Goal: Task Accomplishment & Management: Manage account settings

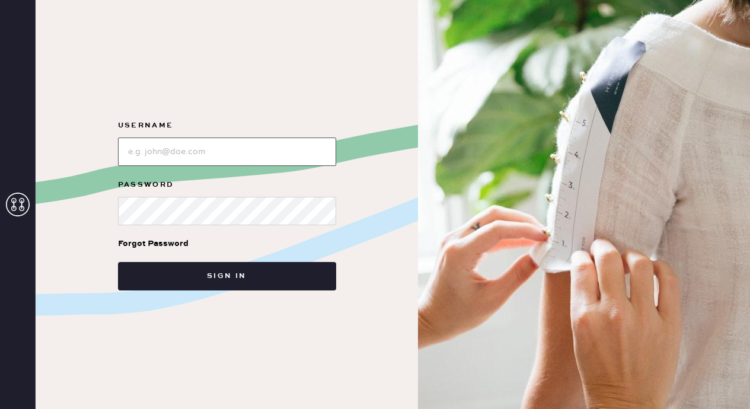
click at [247, 154] on input "loginName" at bounding box center [227, 152] width 218 height 28
type input "[EMAIL_ADDRESS][DOMAIN_NAME]"
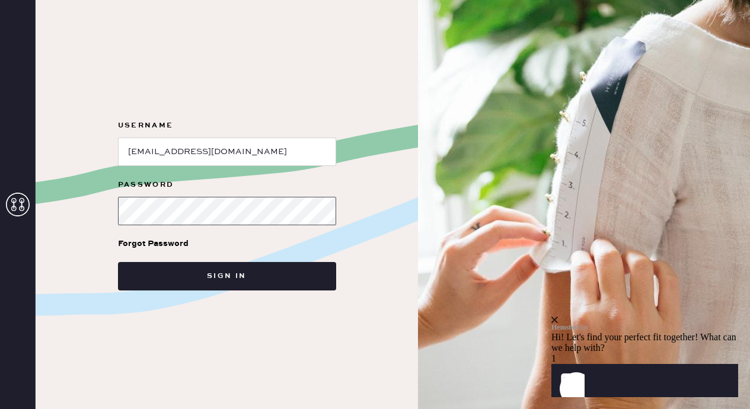
click at [118, 262] on button "Sign in" at bounding box center [227, 276] width 218 height 28
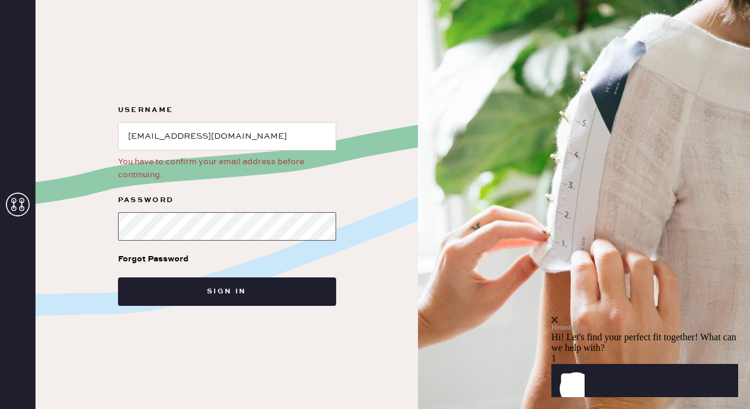
click at [81, 227] on div "Username You have to confirm your email address before continuing. Password For…" at bounding box center [227, 204] width 382 height 409
click at [118, 277] on button "Sign in" at bounding box center [227, 291] width 218 height 28
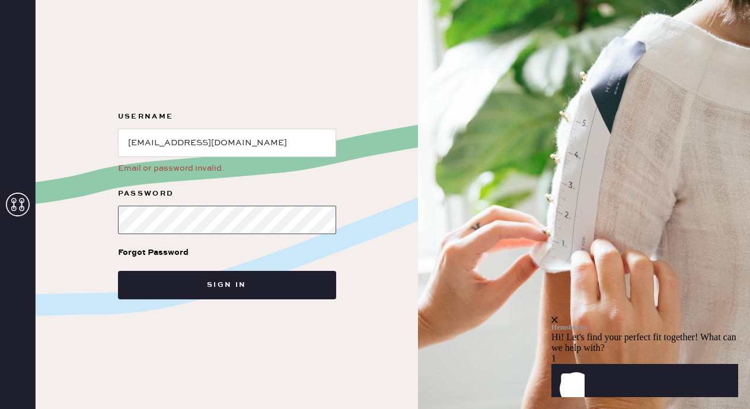
click at [79, 225] on div "Username Email or password invalid. Password Forgot Password Sign in" at bounding box center [227, 204] width 382 height 409
click at [118, 271] on button "Sign in" at bounding box center [227, 285] width 218 height 28
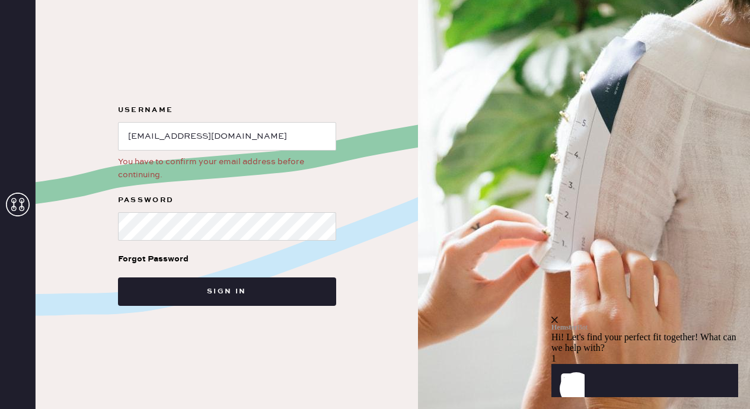
click at [141, 166] on div "You have to confirm your email address before continuing." at bounding box center [227, 168] width 218 height 26
click at [24, 207] on use at bounding box center [18, 205] width 24 height 24
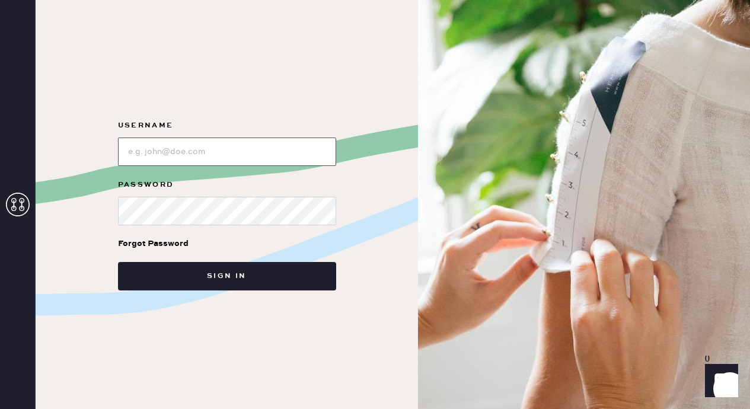
click at [278, 148] on input "loginName" at bounding box center [227, 152] width 218 height 28
type input "[EMAIL_ADDRESS][DOMAIN_NAME]"
click at [168, 244] on div "Forgot Password" at bounding box center [153, 243] width 71 height 13
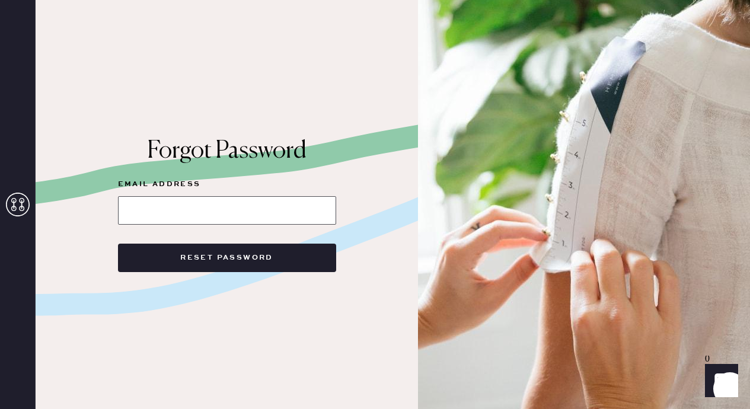
click at [180, 215] on input at bounding box center [227, 210] width 218 height 28
type input "[EMAIL_ADDRESS][DOMAIN_NAME]"
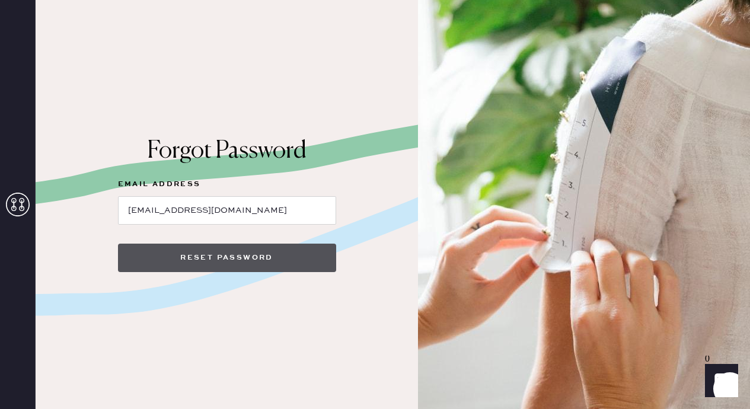
click at [191, 264] on button "Reset Password" at bounding box center [227, 258] width 218 height 28
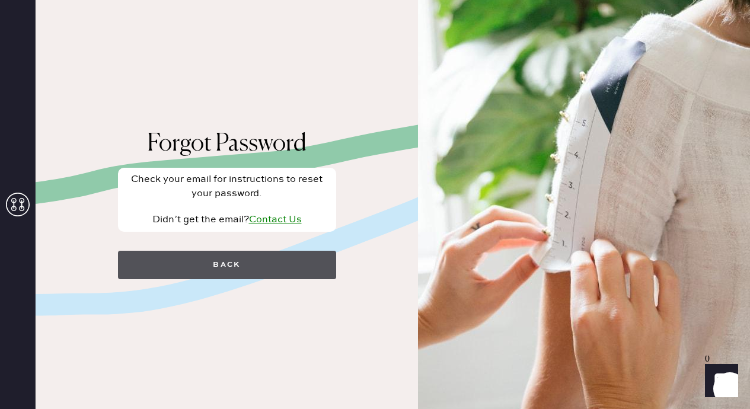
click at [251, 263] on button "Back" at bounding box center [227, 265] width 218 height 28
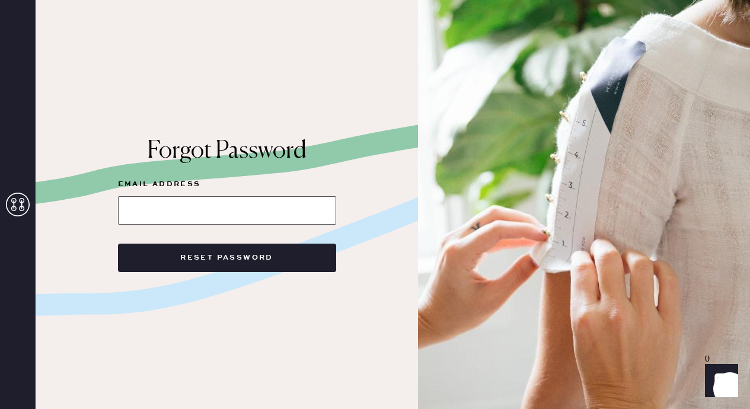
click at [236, 215] on input at bounding box center [227, 210] width 218 height 28
click at [18, 210] on icon at bounding box center [18, 205] width 24 height 24
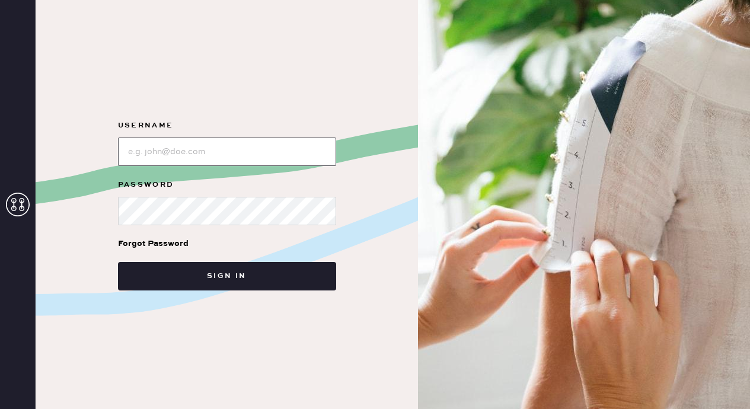
click at [179, 143] on input "loginName" at bounding box center [227, 152] width 218 height 28
type input "[EMAIL_ADDRESS][DOMAIN_NAME]"
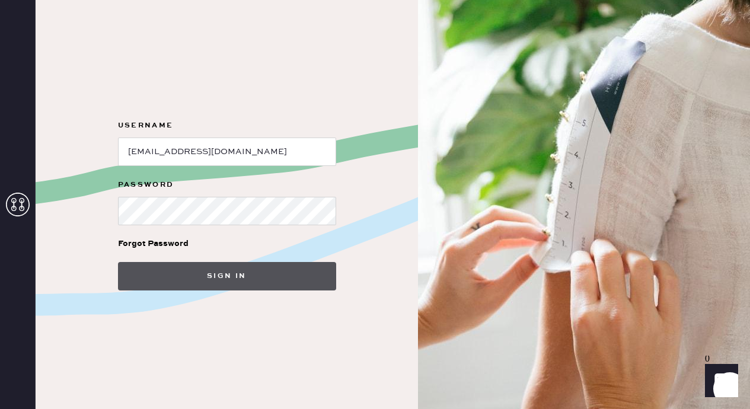
click at [162, 268] on button "Sign in" at bounding box center [227, 276] width 218 height 28
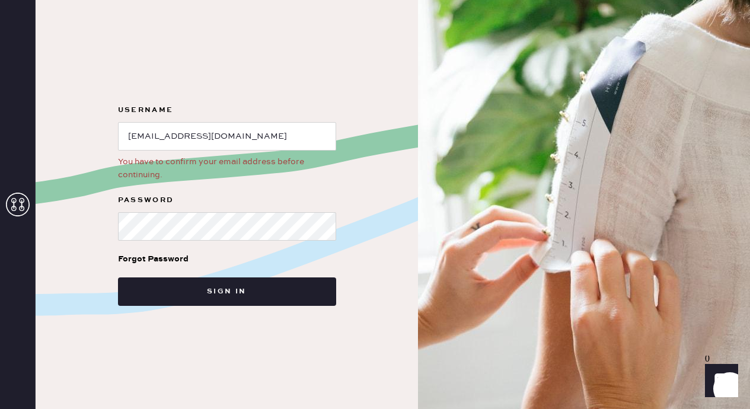
click at [717, 382] on icon "Show" at bounding box center [721, 380] width 14 height 14
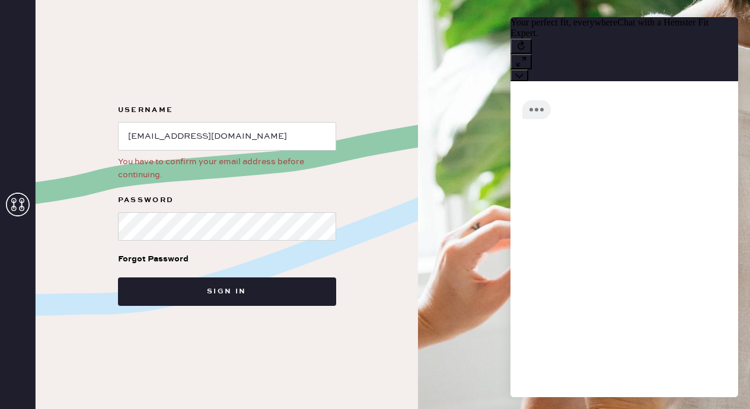
scroll to position [1, 0]
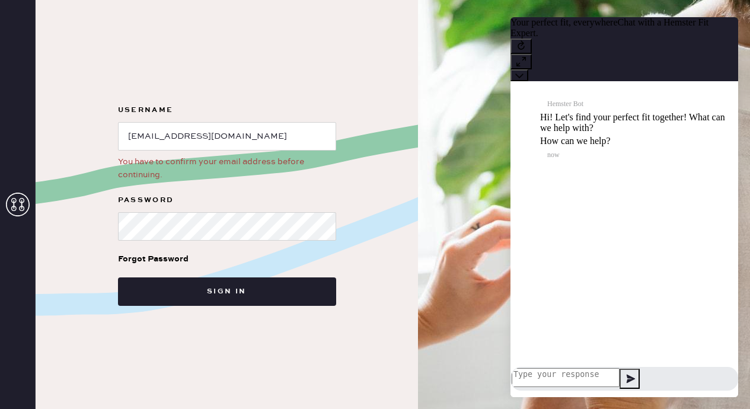
click at [584, 373] on textarea at bounding box center [565, 377] width 108 height 19
type textarea "I can't confrim my email address"
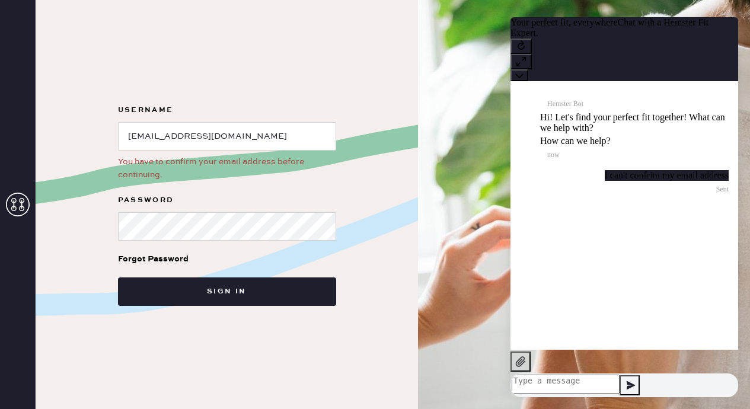
click at [228, 162] on div "You have to confirm your email address before continuing." at bounding box center [227, 168] width 218 height 26
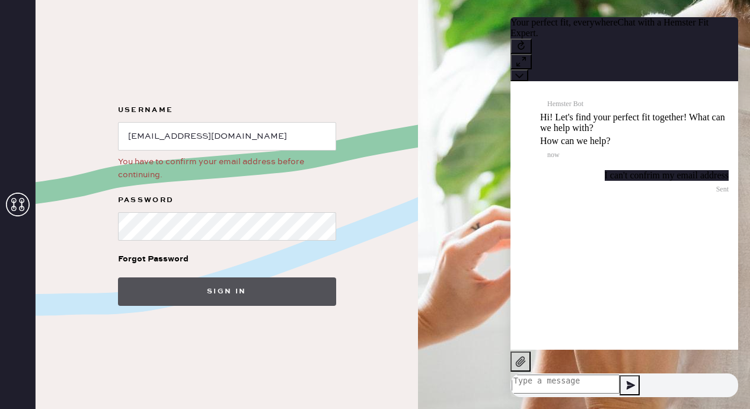
click at [178, 290] on button "Sign in" at bounding box center [227, 291] width 218 height 28
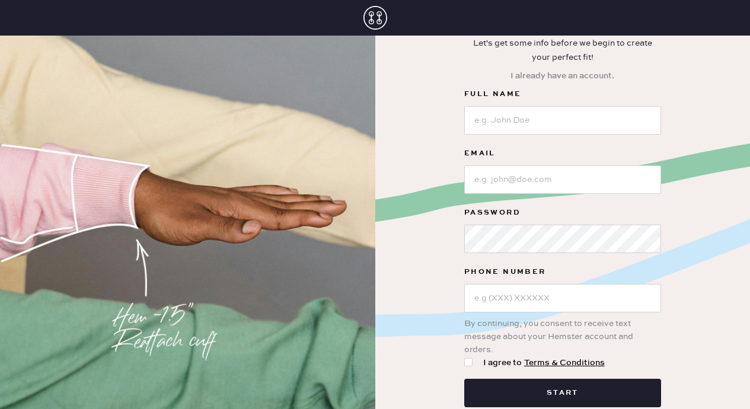
scroll to position [32, 0]
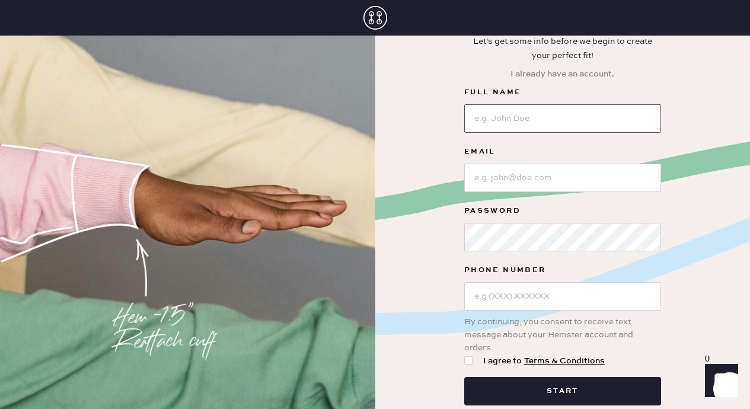
click at [581, 119] on input at bounding box center [562, 118] width 197 height 28
type input "[PERSON_NAME]"
type input "[EMAIL_ADDRESS][DOMAIN_NAME]"
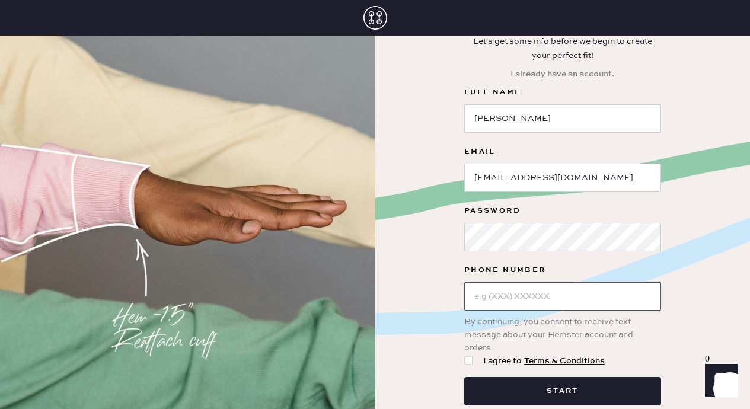
type input "[PHONE_NUMBER]"
click at [468, 359] on div at bounding box center [468, 360] width 8 height 8
click at [465, 355] on input "I agree to Terms & Conditions" at bounding box center [464, 354] width 1 height 1
checkbox input "true"
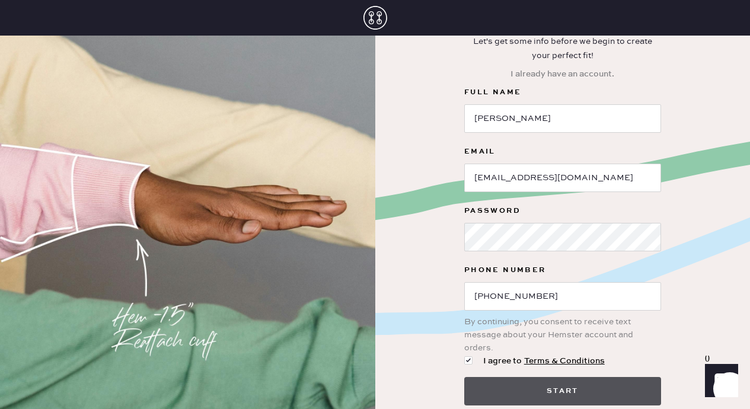
click at [485, 393] on button "Start" at bounding box center [562, 391] width 197 height 28
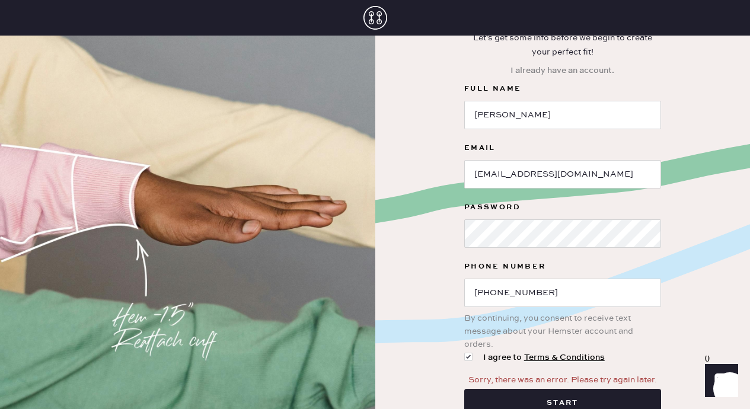
scroll to position [69, 0]
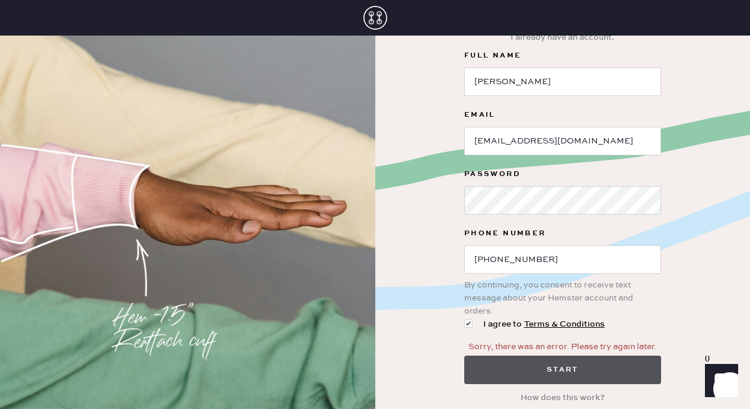
click at [491, 366] on button "Start" at bounding box center [562, 370] width 197 height 28
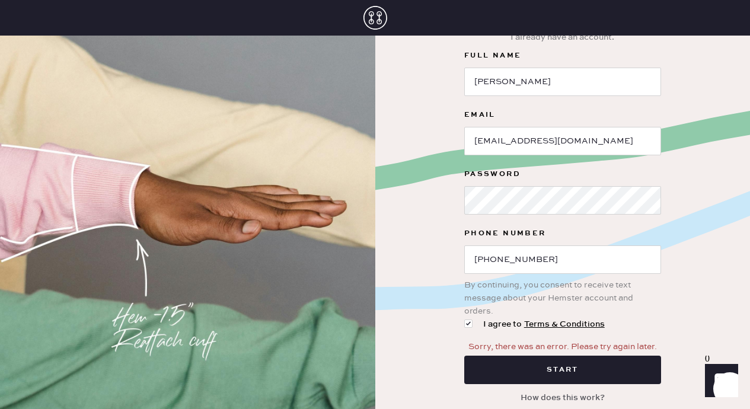
click at [548, 398] on button "How does this work?" at bounding box center [562, 397] width 98 height 23
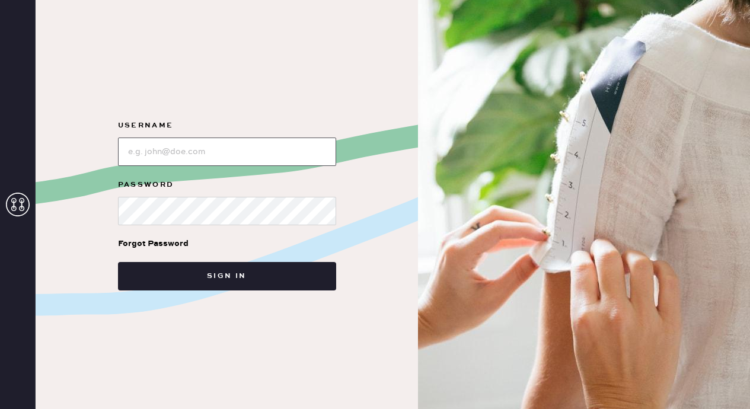
click at [251, 145] on input "loginName" at bounding box center [227, 152] width 218 height 28
type input "[EMAIL_ADDRESS][DOMAIN_NAME]"
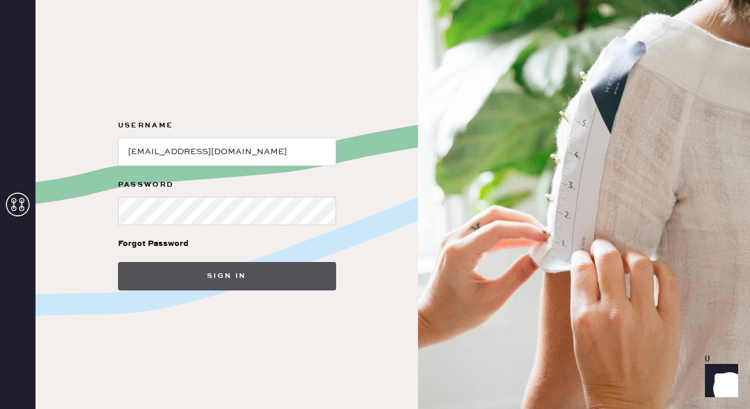
click at [208, 282] on button "Sign in" at bounding box center [227, 276] width 218 height 28
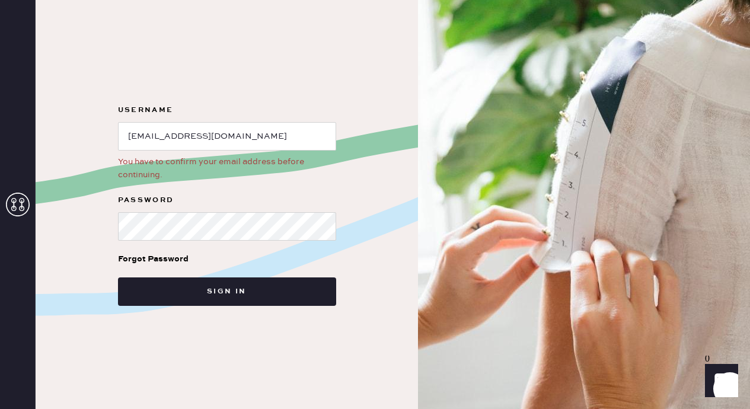
click at [715, 385] on icon "Launch Front Chat" at bounding box center [721, 380] width 33 height 33
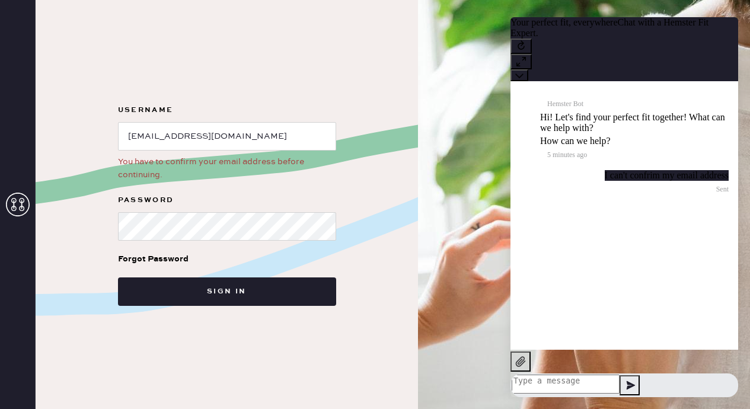
click at [619, 375] on textarea at bounding box center [565, 384] width 108 height 19
click at [526, 367] on icon at bounding box center [520, 362] width 12 height 12
click at [568, 381] on textarea at bounding box center [565, 384] width 108 height 19
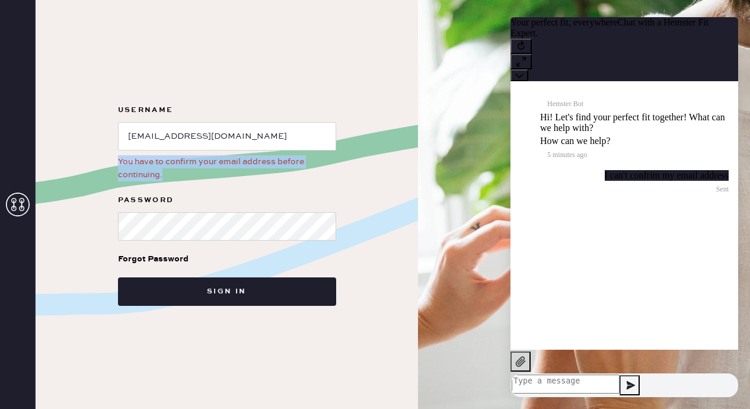
drag, startPoint x: 165, startPoint y: 176, endPoint x: 115, endPoint y: 162, distance: 51.6
click at [115, 162] on form "Username You have to confirm your email address before continuing. Password For…" at bounding box center [226, 204] width 237 height 203
copy div "You have to confirm your email address before continuing."
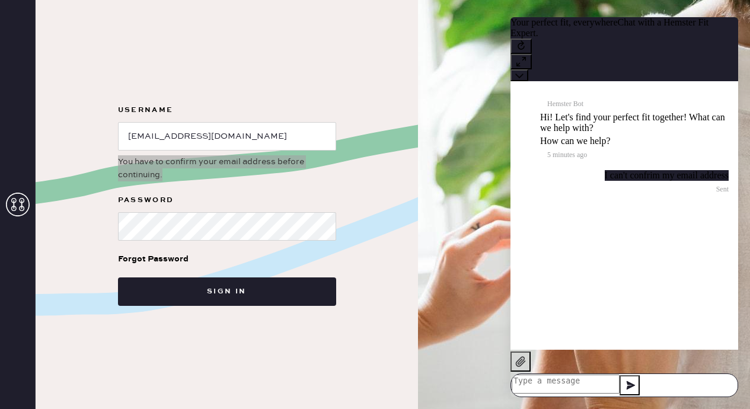
click at [577, 376] on textarea at bounding box center [565, 384] width 108 height 19
paste textarea "You have to confirm your email address before continuing."
type textarea "You have to confirm your email address before continuing."
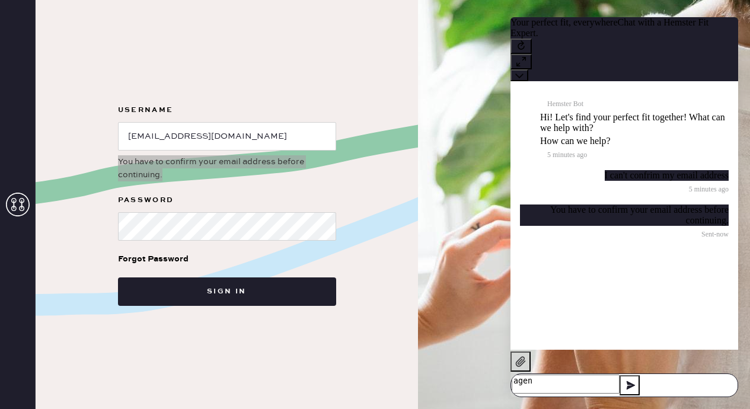
type textarea "agent"
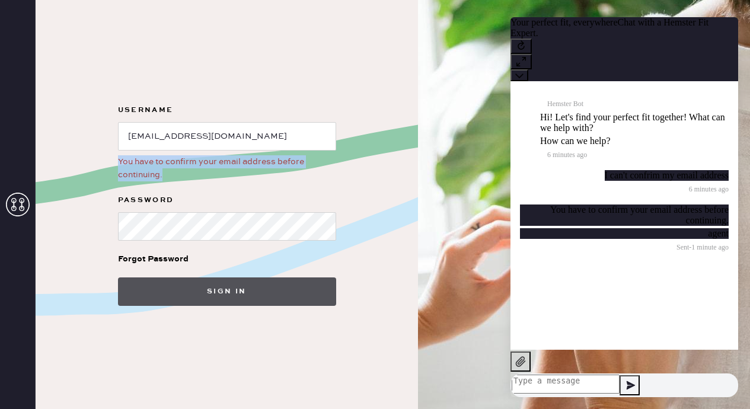
click at [240, 298] on button "Sign in" at bounding box center [227, 291] width 218 height 28
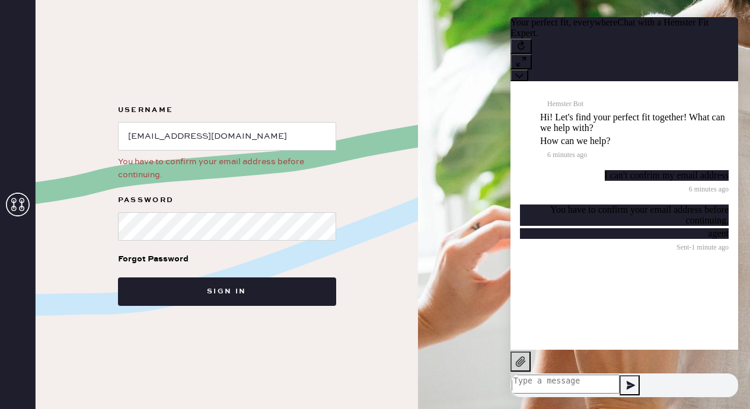
click at [17, 209] on icon at bounding box center [18, 205] width 24 height 24
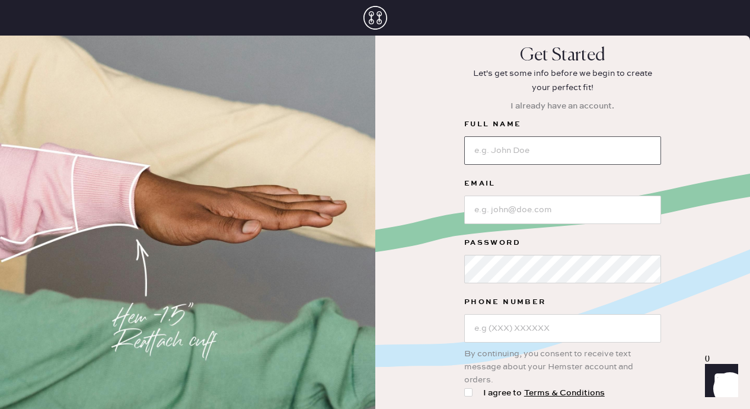
click at [488, 152] on input at bounding box center [562, 150] width 197 height 28
type input "[PERSON_NAME]"
type input "[EMAIL_ADDRESS][DOMAIN_NAME]"
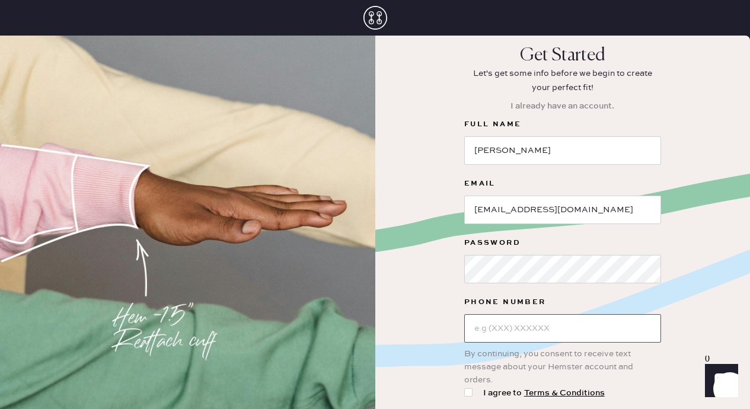
type input "[PHONE_NUMBER]"
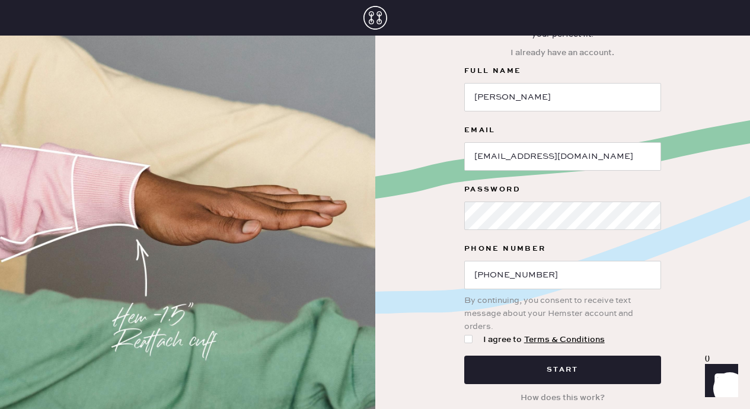
click at [470, 339] on div at bounding box center [468, 339] width 8 height 8
click at [465, 334] on input "I agree to Terms & Conditions" at bounding box center [464, 333] width 1 height 1
checkbox input "true"
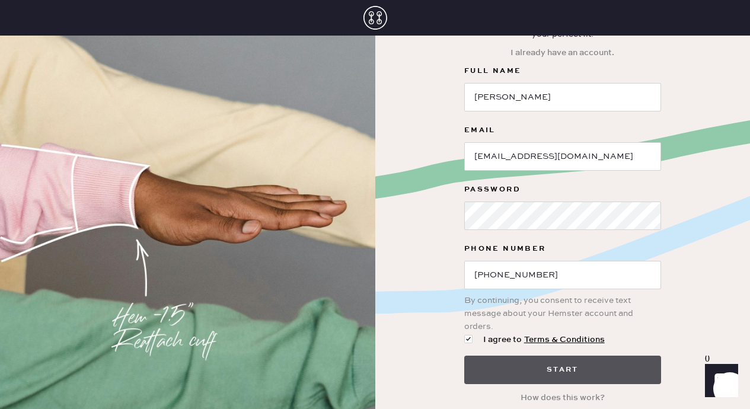
click at [476, 364] on button "Start" at bounding box center [562, 370] width 197 height 28
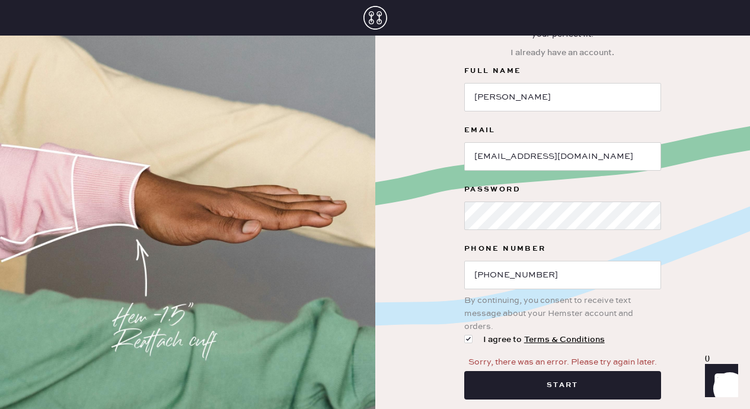
scroll to position [69, 0]
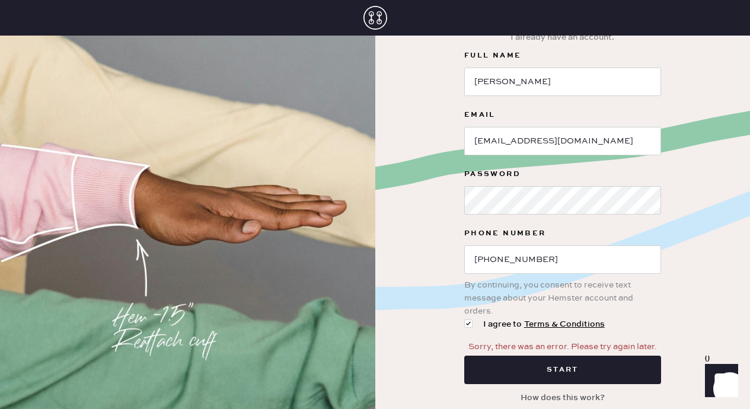
click at [531, 397] on button "How does this work?" at bounding box center [562, 397] width 98 height 23
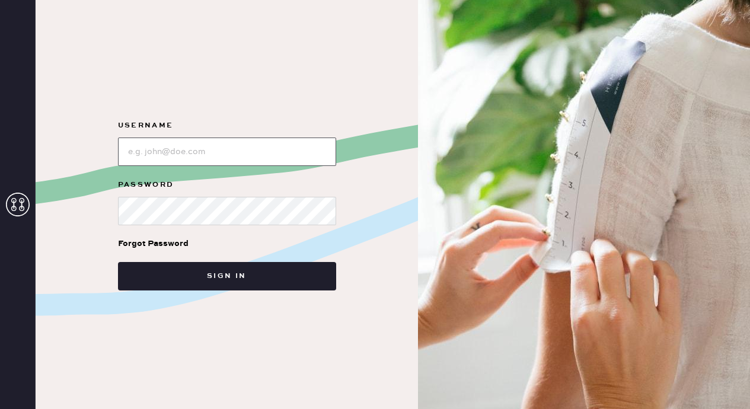
click at [254, 155] on input "loginName" at bounding box center [227, 152] width 218 height 28
type input "[EMAIL_ADDRESS][DOMAIN_NAME]"
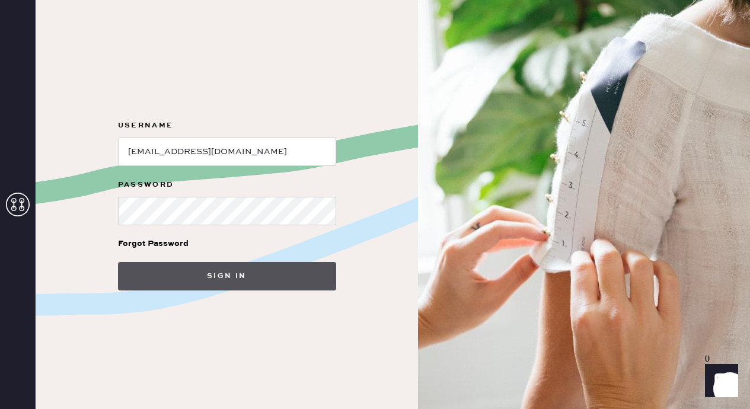
click at [199, 278] on button "Sign in" at bounding box center [227, 276] width 218 height 28
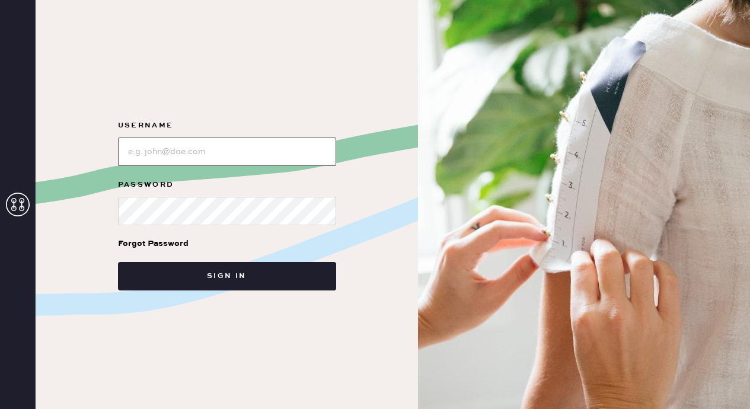
click at [162, 151] on input "loginName" at bounding box center [227, 152] width 218 height 28
type input "[EMAIL_ADDRESS][DOMAIN_NAME]"
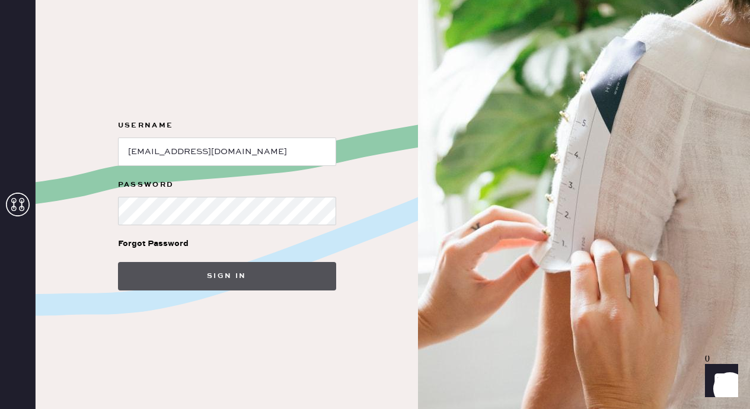
click at [165, 276] on button "Sign in" at bounding box center [227, 276] width 218 height 28
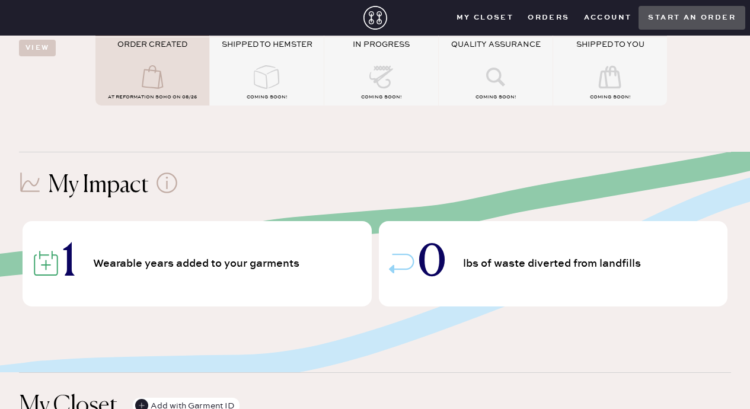
scroll to position [190, 0]
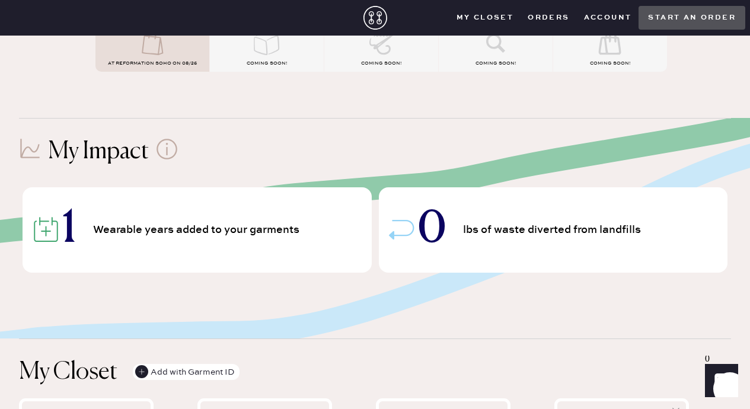
click at [66, 222] on span "1" at bounding box center [69, 229] width 14 height 41
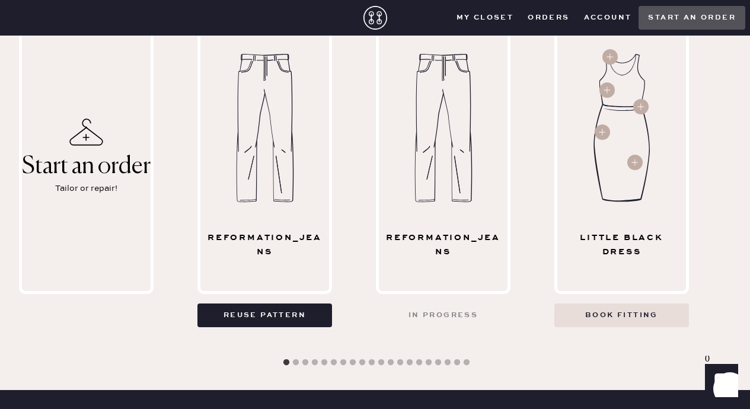
scroll to position [573, 0]
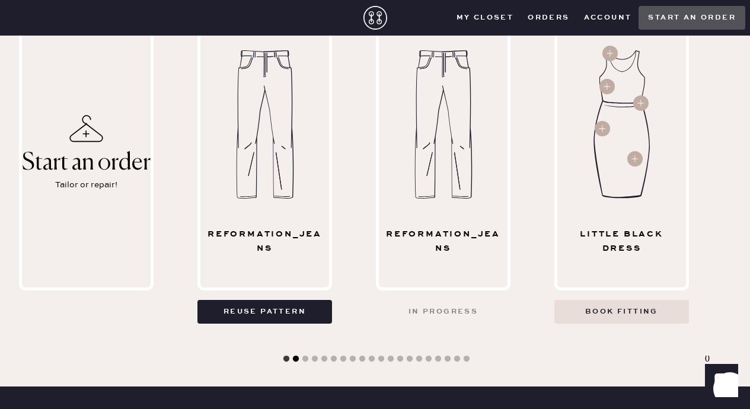
click at [296, 359] on button "2" at bounding box center [296, 359] width 12 height 12
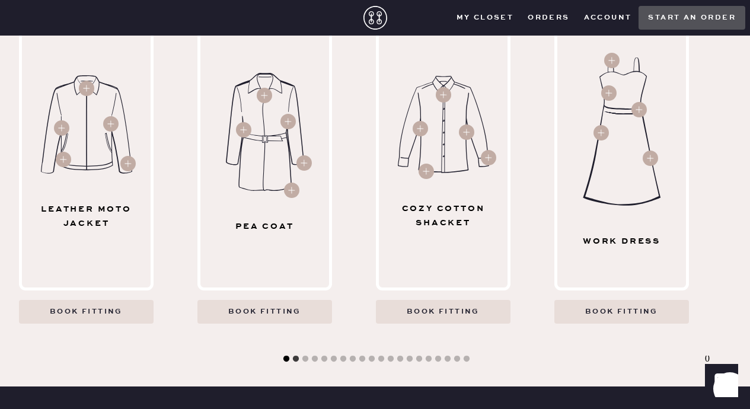
click at [286, 359] on button "1" at bounding box center [286, 359] width 12 height 12
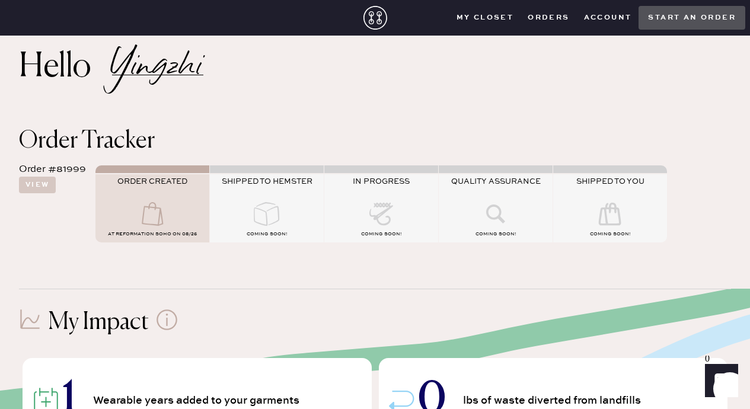
scroll to position [25, 0]
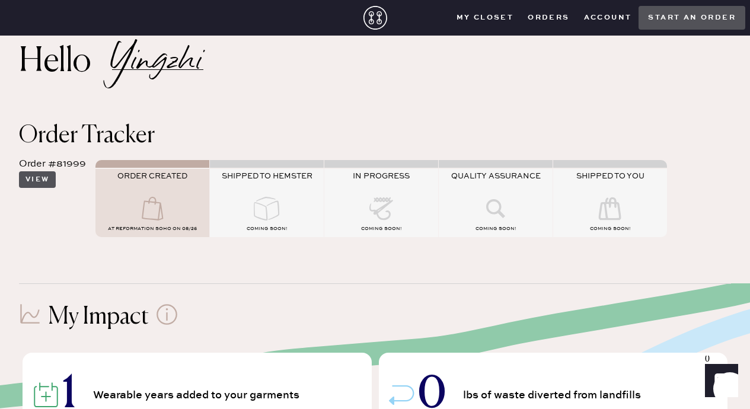
click at [45, 178] on button "View" at bounding box center [37, 179] width 37 height 17
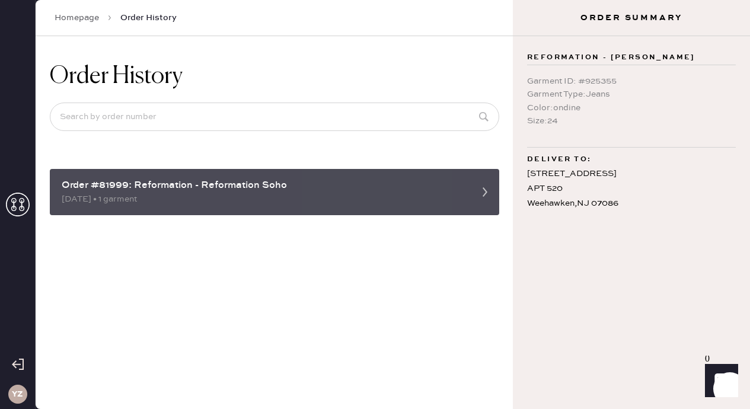
click at [373, 190] on div "Order #81999: Reformation - Reformation Soho" at bounding box center [264, 185] width 404 height 14
click at [466, 189] on div "Order #81999: Reformation - Reformation Soho [DATE] • 1 garment" at bounding box center [274, 192] width 449 height 46
